Goal: Task Accomplishment & Management: Understand process/instructions

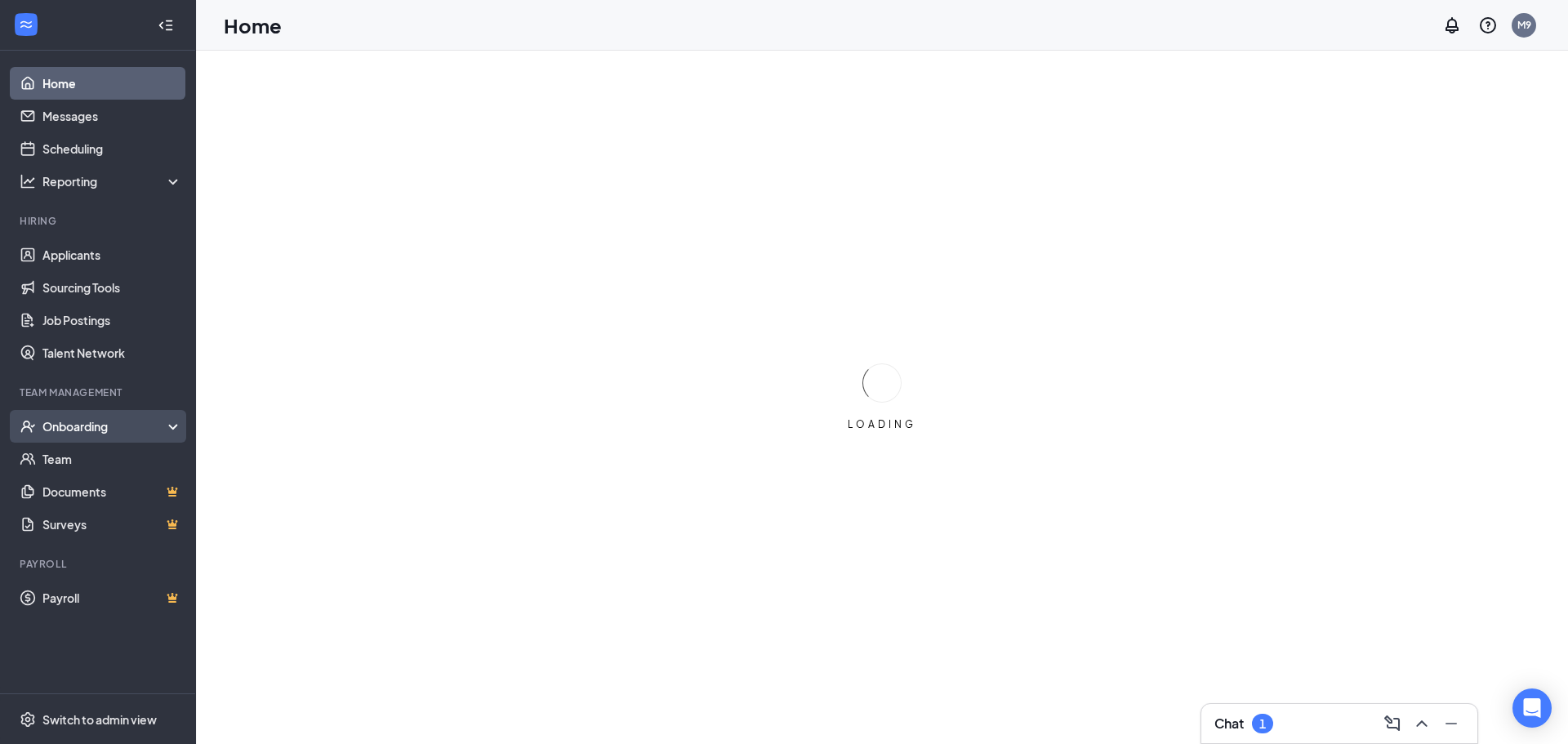
click at [76, 430] on div "Onboarding" at bounding box center [106, 425] width 126 height 16
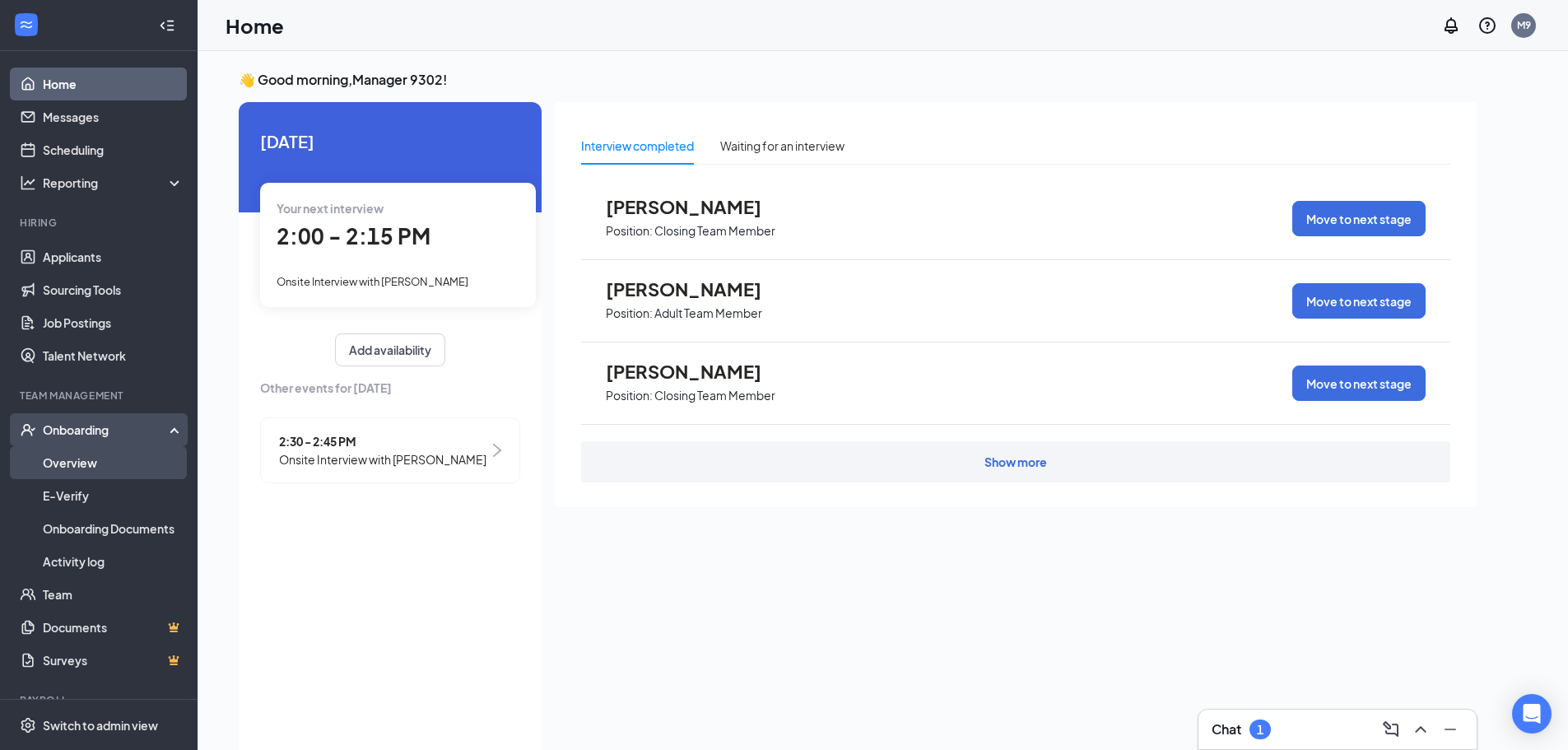
click at [114, 454] on link "Overview" at bounding box center [113, 462] width 141 height 33
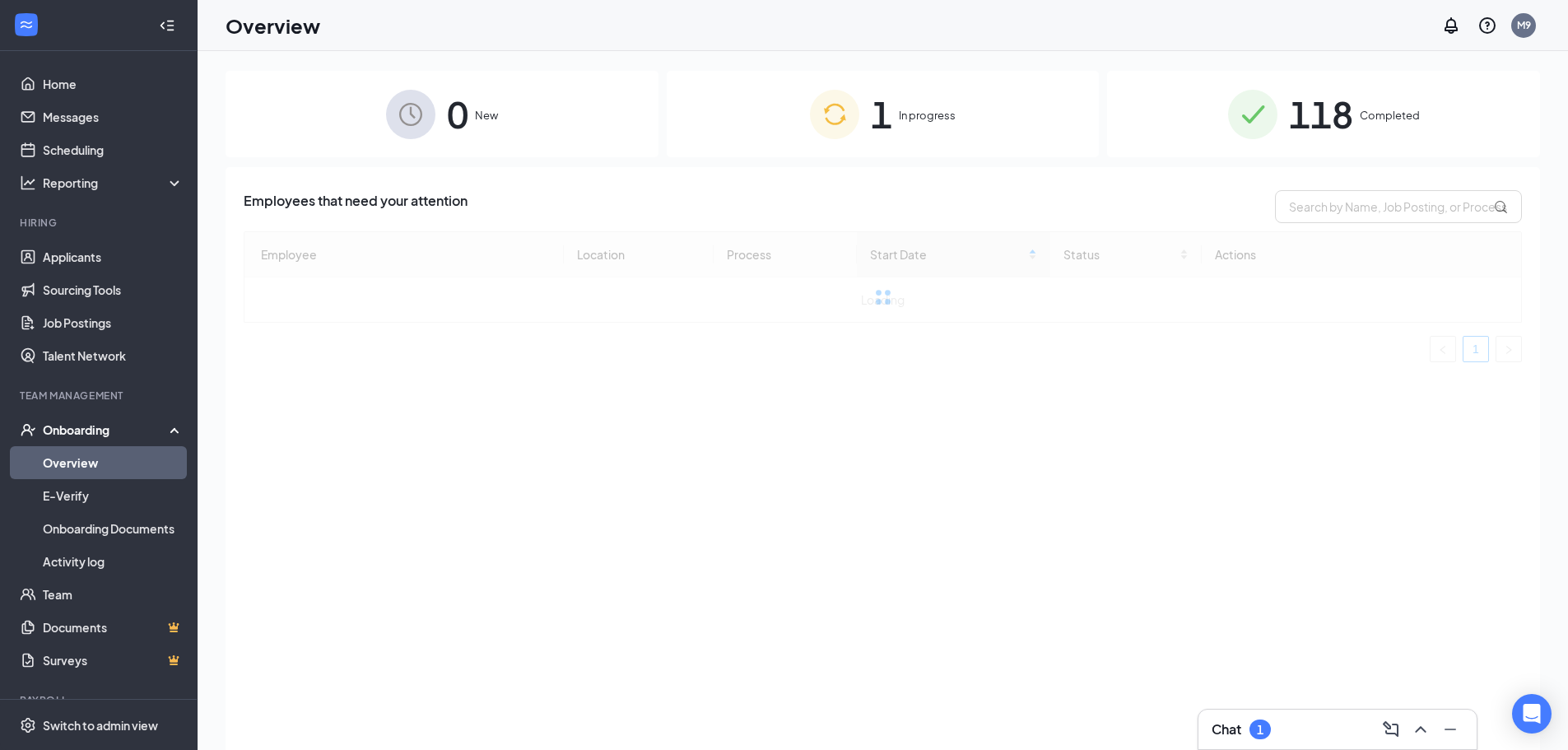
click at [989, 90] on div "1 In progress" at bounding box center [882, 114] width 433 height 86
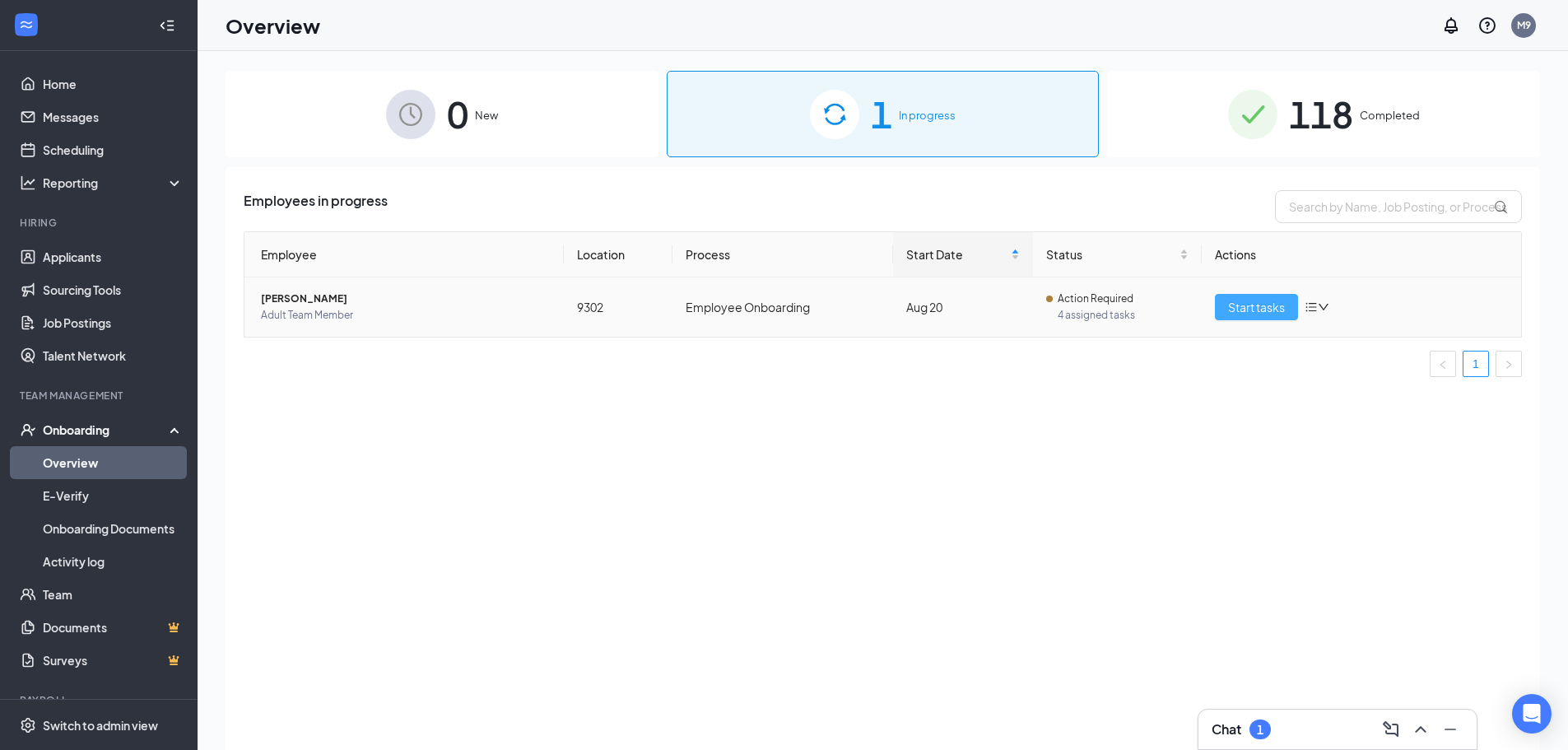
click at [1249, 307] on span "Start tasks" at bounding box center [1255, 307] width 57 height 18
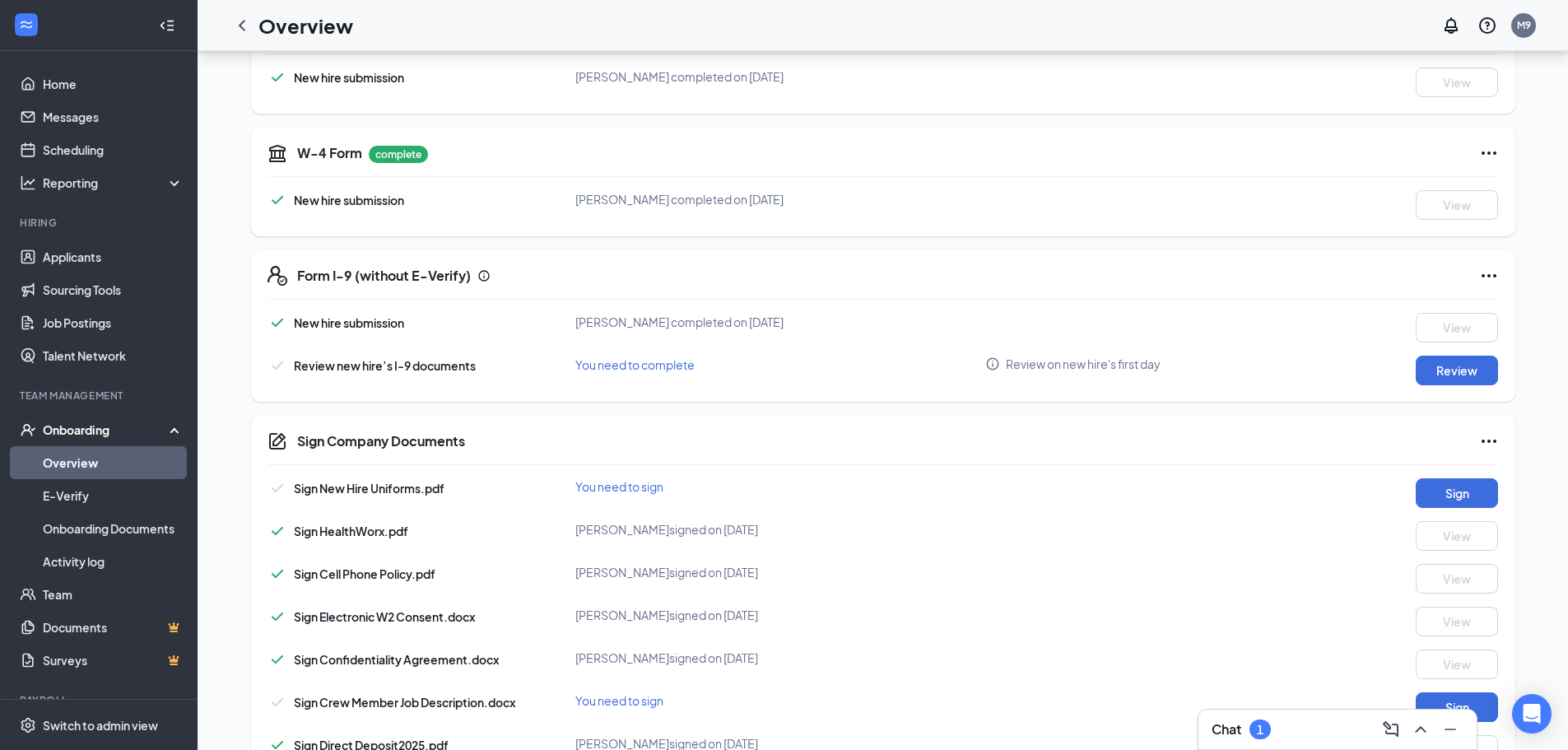
scroll to position [547, 0]
click at [1458, 367] on button "Review" at bounding box center [1457, 371] width 82 height 30
